Goal: Task Accomplishment & Management: Complete application form

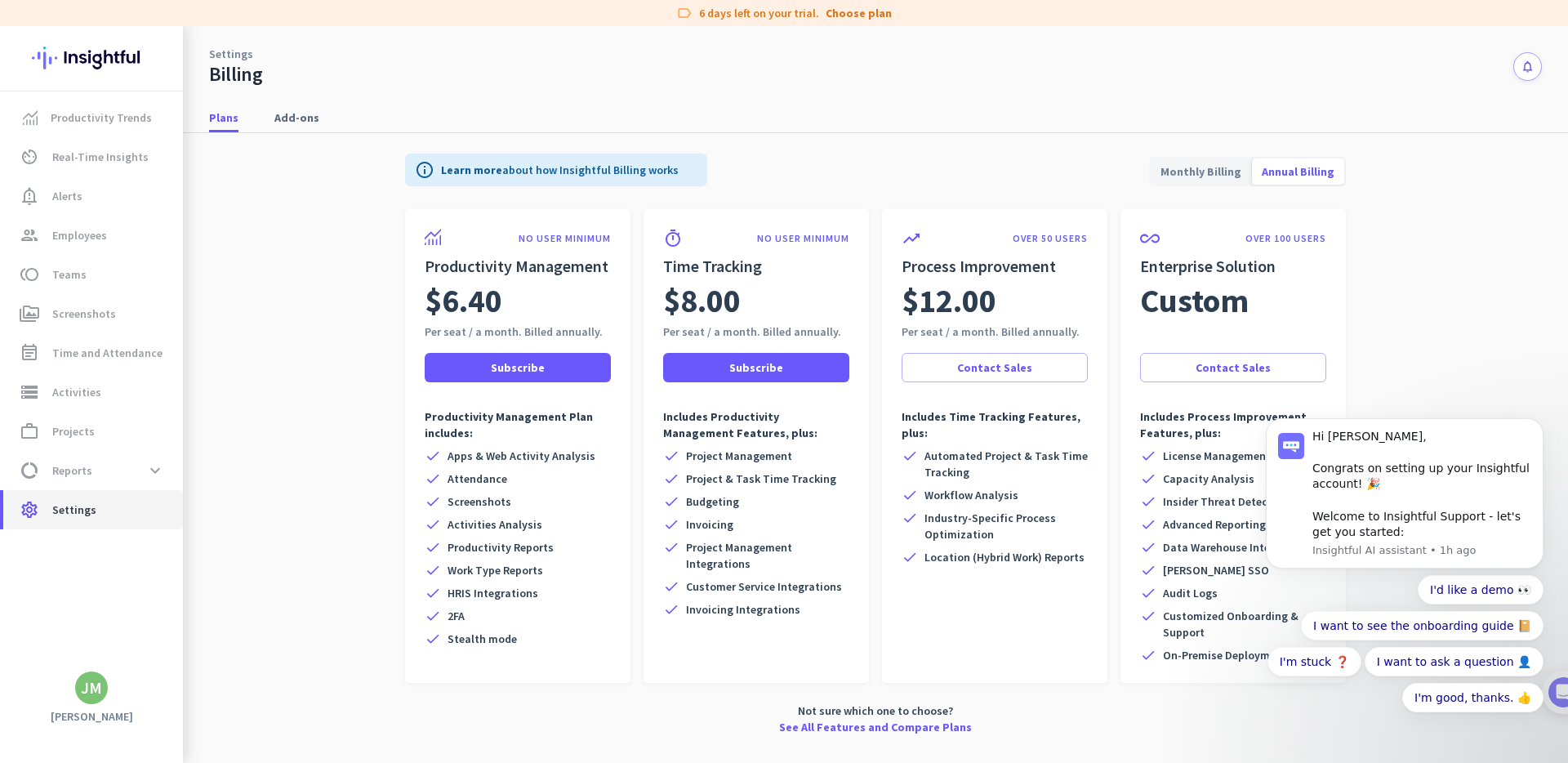
click at [66, 510] on span "Settings" at bounding box center [74, 510] width 44 height 19
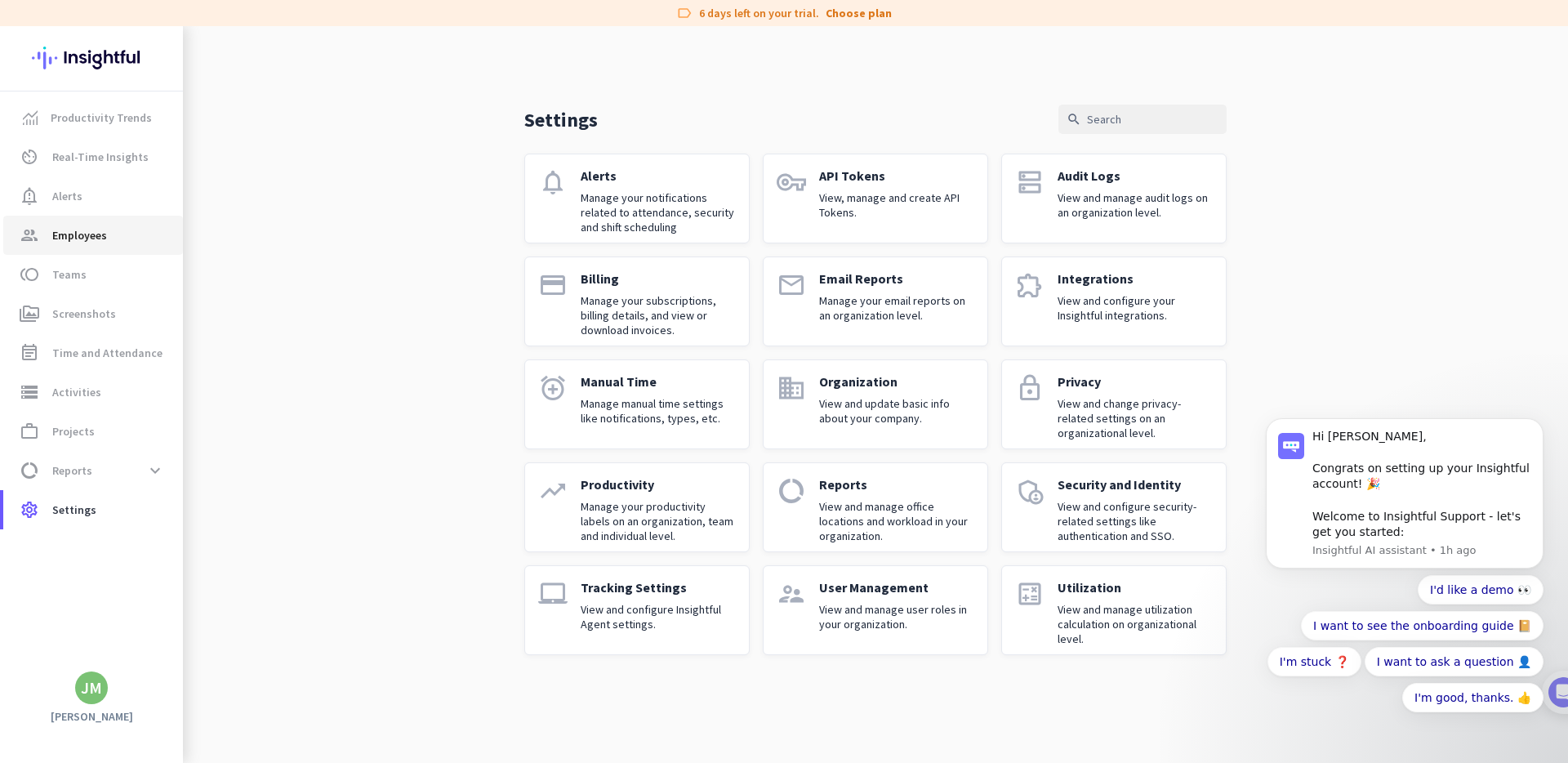
click at [102, 235] on span "Employees" at bounding box center [80, 235] width 55 height 19
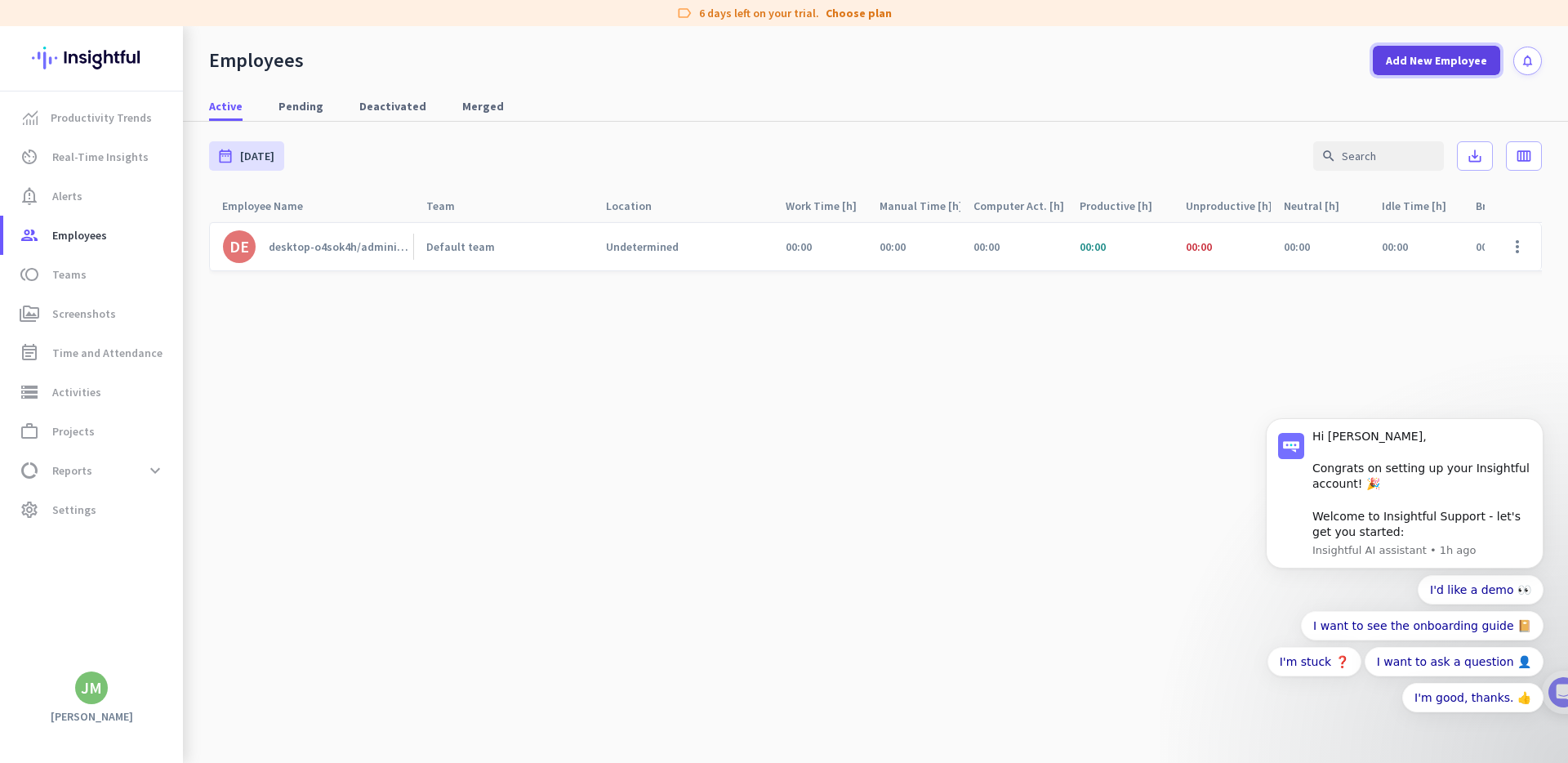
click at [1446, 58] on span "Add New Employee" at bounding box center [1436, 60] width 101 height 16
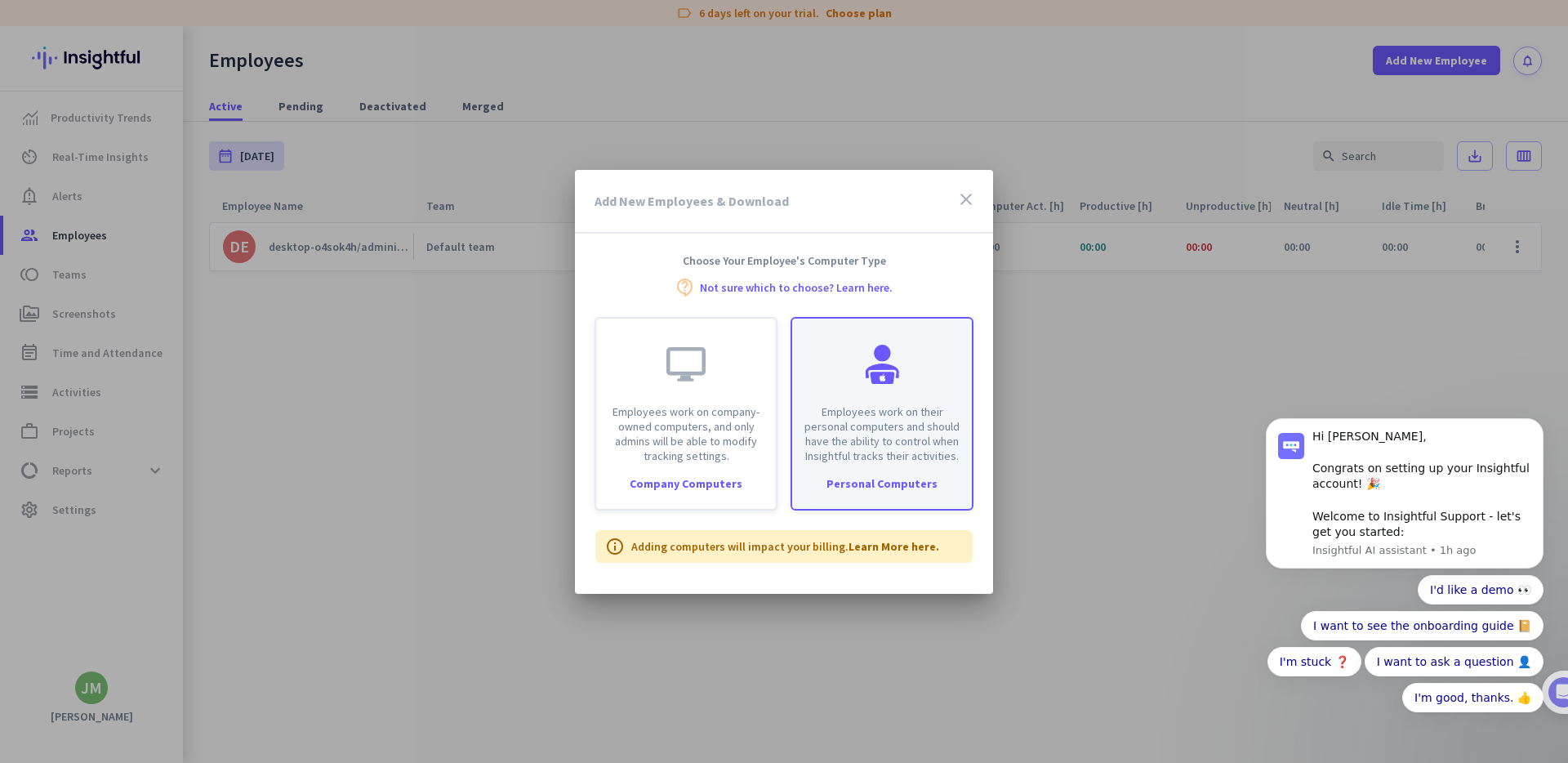
click at [806, 453] on p "Employees work on their personal computers and should have the ability to contr…" at bounding box center [881, 433] width 160 height 58
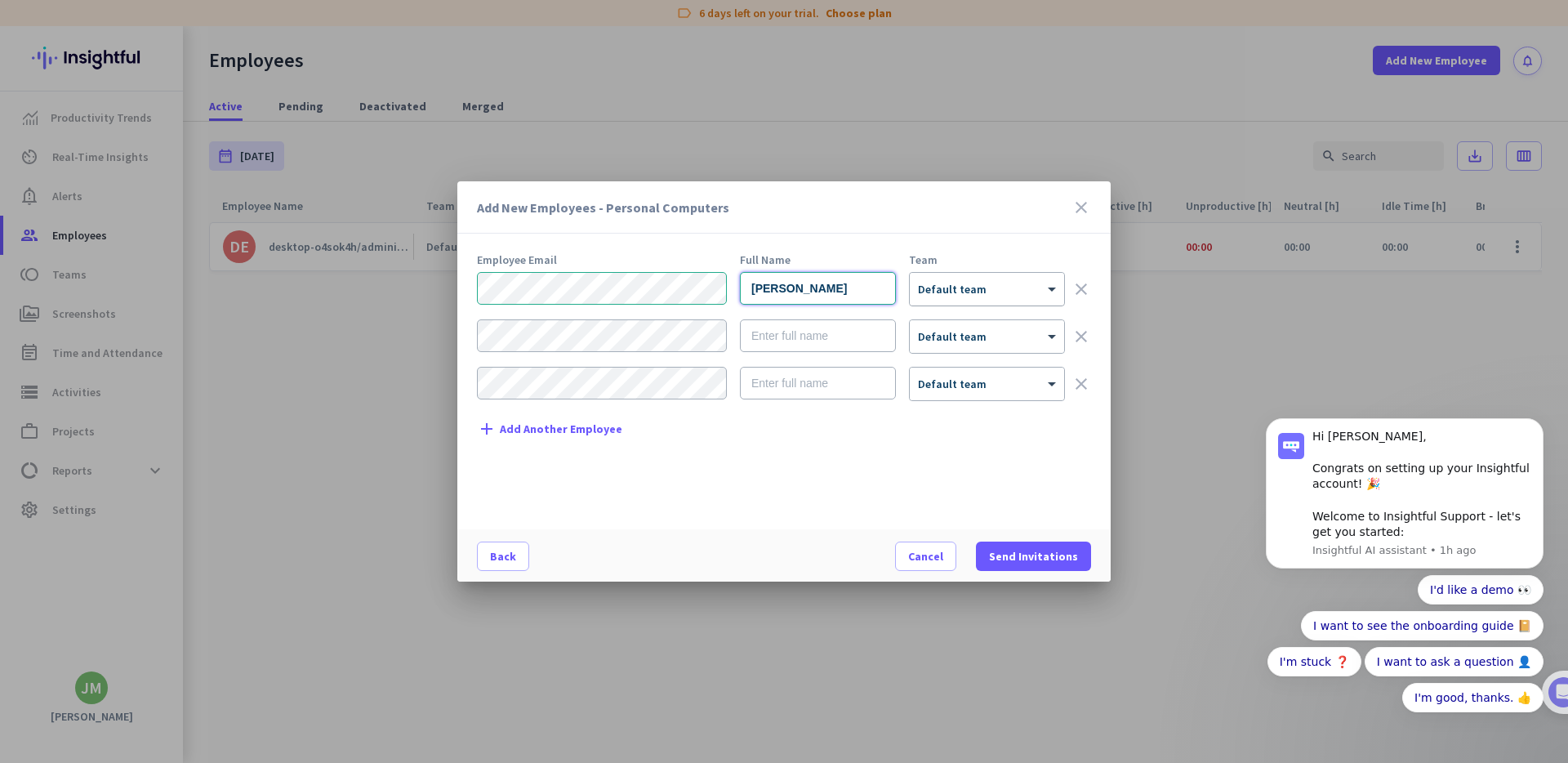
type input "[PERSON_NAME]"
click at [971, 296] on span "Default team" at bounding box center [951, 289] width 68 height 15
click at [996, 247] on div "Add New Employees - Personal Computers close Employee Email Full Name Team [PER…" at bounding box center [783, 382] width 653 height 401
click at [1029, 289] on div at bounding box center [987, 284] width 154 height 14
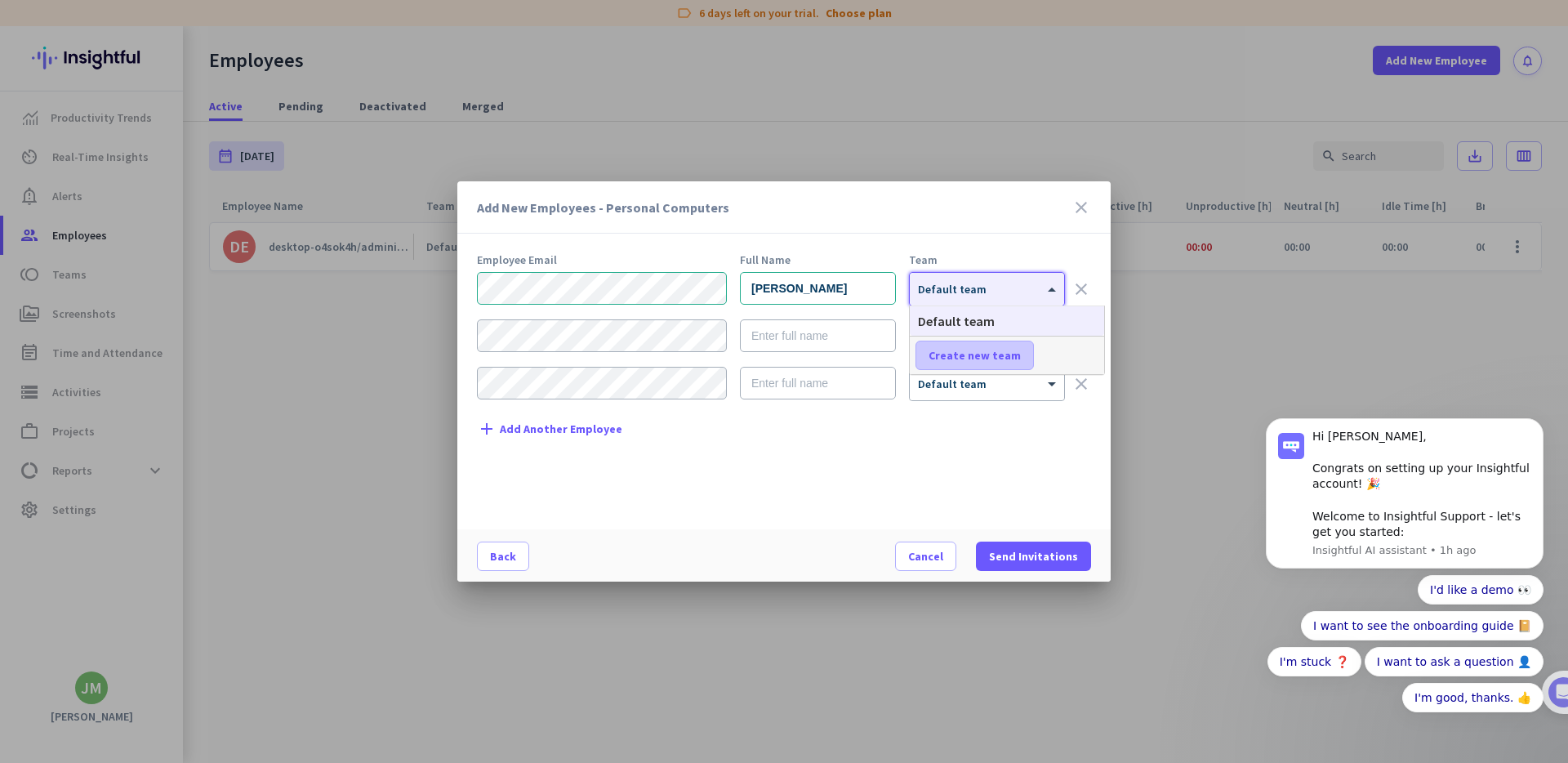
click at [1008, 341] on span at bounding box center [974, 355] width 117 height 39
click at [986, 353] on input "text" at bounding box center [975, 354] width 120 height 29
type input "Executive"
click at [1088, 350] on span at bounding box center [1072, 355] width 50 height 39
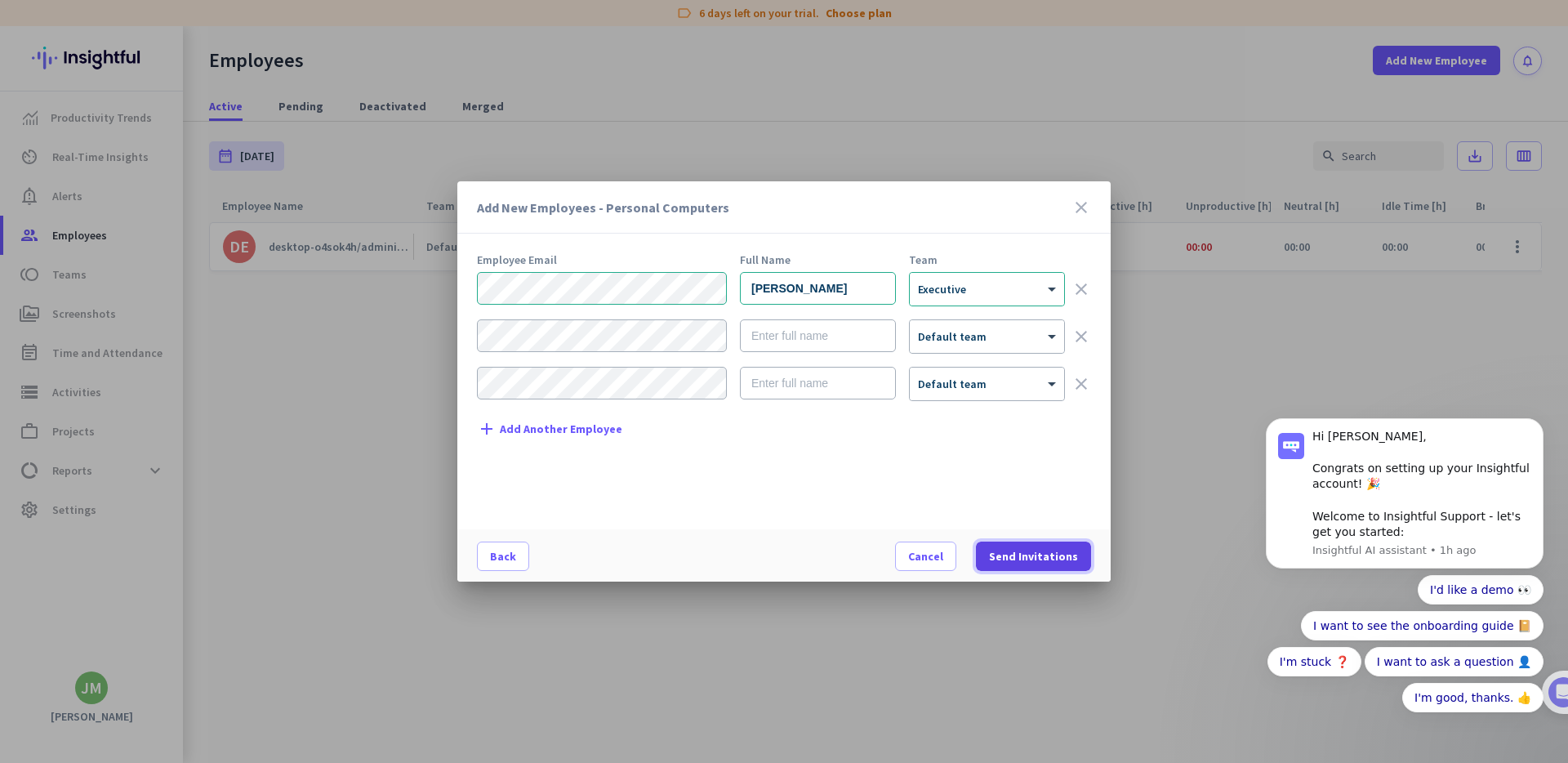
click at [1046, 563] on span "Send Invitations" at bounding box center [1033, 557] width 89 height 16
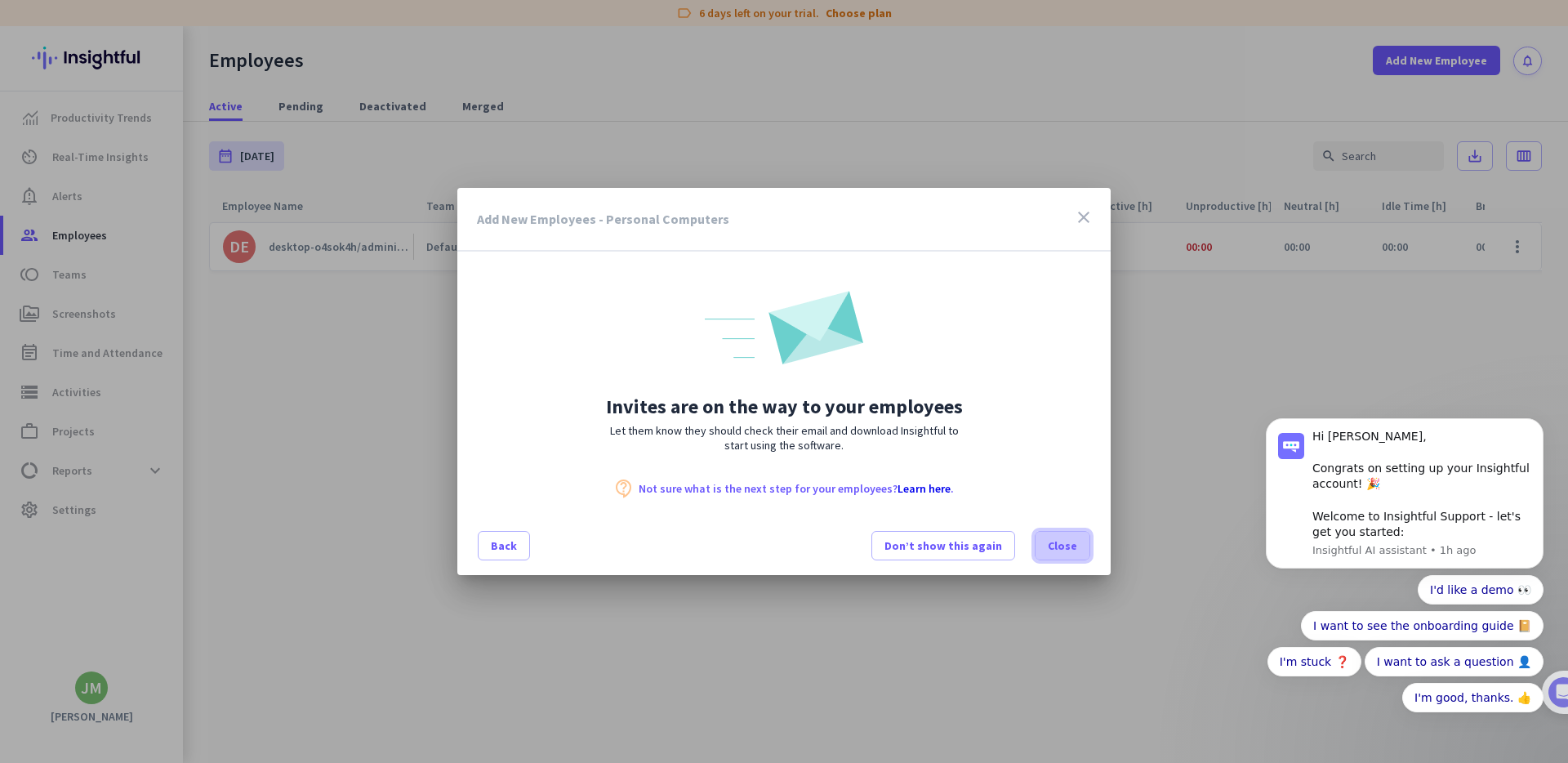
click at [1049, 546] on span at bounding box center [1062, 546] width 54 height 39
